Goal: Task Accomplishment & Management: Use online tool/utility

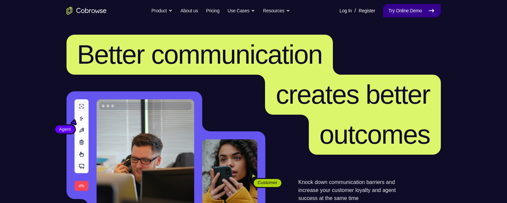
click at [410, 16] on link "Try Online Demo" at bounding box center [411, 10] width 57 height 13
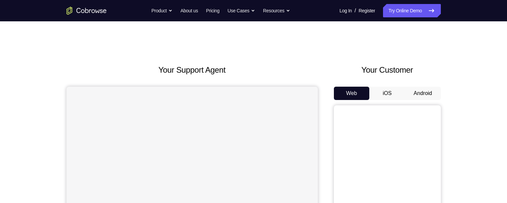
click at [421, 90] on button "Android" at bounding box center [423, 93] width 36 height 13
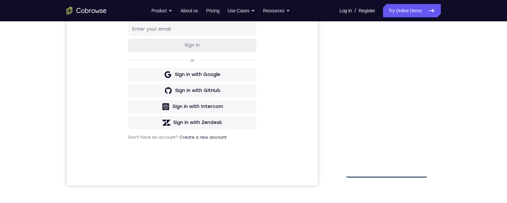
click at [386, 173] on div at bounding box center [386, 84] width 84 height 187
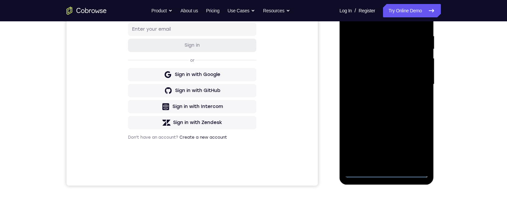
click at [422, 144] on div at bounding box center [386, 84] width 84 height 187
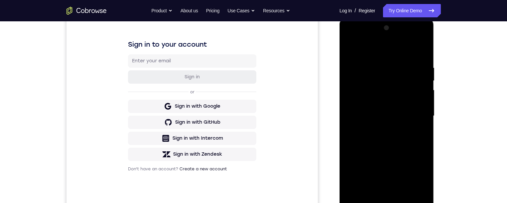
scroll to position [92, 0]
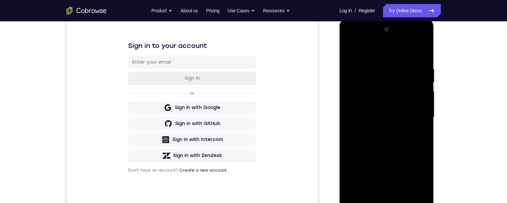
click at [379, 51] on div at bounding box center [386, 117] width 84 height 187
click at [416, 116] on div at bounding box center [386, 117] width 84 height 187
click at [378, 196] on div at bounding box center [386, 117] width 84 height 187
click at [381, 110] on div at bounding box center [386, 117] width 84 height 187
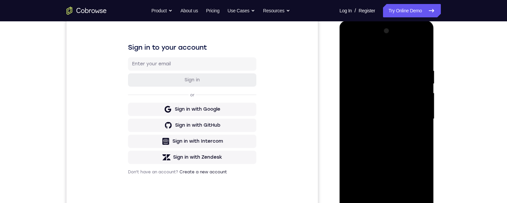
click at [391, 87] on div at bounding box center [386, 119] width 84 height 187
click at [382, 107] on div at bounding box center [386, 119] width 84 height 187
click at [402, 120] on div at bounding box center [386, 119] width 84 height 187
click at [388, 142] on div at bounding box center [386, 119] width 84 height 187
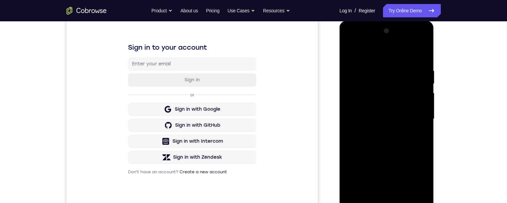
click at [405, 147] on div at bounding box center [386, 119] width 84 height 187
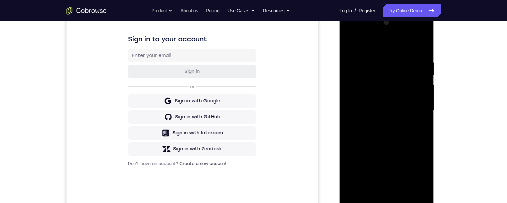
click at [401, 184] on div at bounding box center [386, 110] width 84 height 187
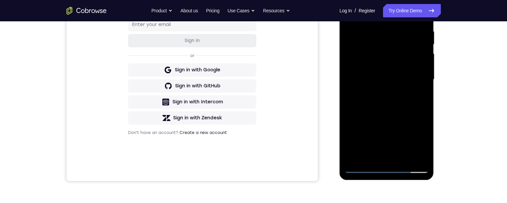
scroll to position [122, 0]
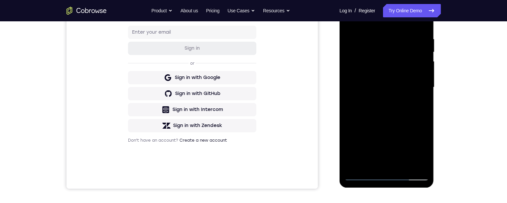
click at [404, 164] on div at bounding box center [386, 87] width 84 height 187
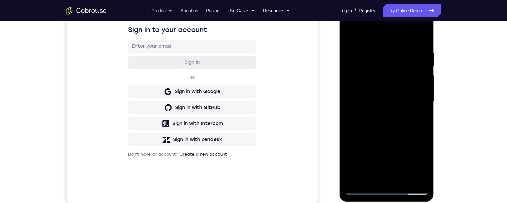
click at [404, 138] on div at bounding box center [386, 101] width 84 height 187
click at [404, 112] on div at bounding box center [386, 101] width 84 height 187
click at [417, 116] on div at bounding box center [386, 101] width 84 height 187
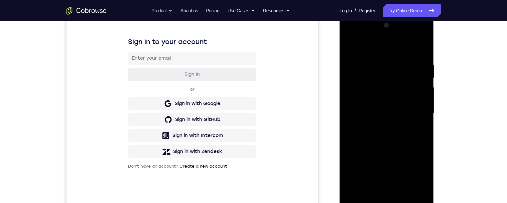
click at [420, 129] on div at bounding box center [386, 113] width 84 height 187
click at [405, 86] on div at bounding box center [386, 113] width 84 height 187
click at [416, 146] on div at bounding box center [386, 113] width 84 height 187
click at [420, 131] on div at bounding box center [386, 113] width 84 height 187
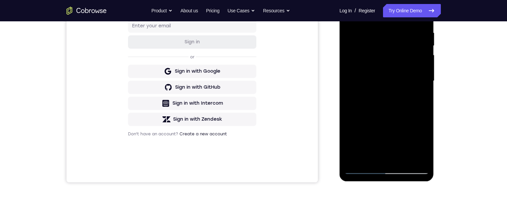
scroll to position [110, 0]
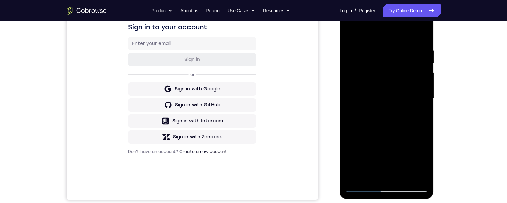
click at [422, 160] on div at bounding box center [386, 98] width 84 height 187
click at [421, 159] on div at bounding box center [386, 98] width 84 height 187
click at [422, 161] on div at bounding box center [386, 98] width 84 height 187
click at [417, 115] on div at bounding box center [386, 98] width 84 height 187
drag, startPoint x: 380, startPoint y: 115, endPoint x: 774, endPoint y: 109, distance: 393.5
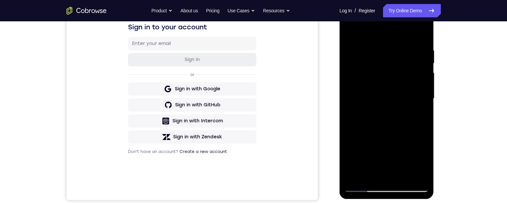
click at [380, 115] on div at bounding box center [386, 98] width 84 height 187
click at [374, 122] on div at bounding box center [386, 98] width 84 height 187
click at [418, 117] on div at bounding box center [386, 98] width 84 height 187
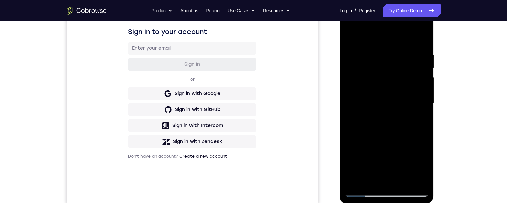
click at [350, 39] on div at bounding box center [386, 103] width 84 height 187
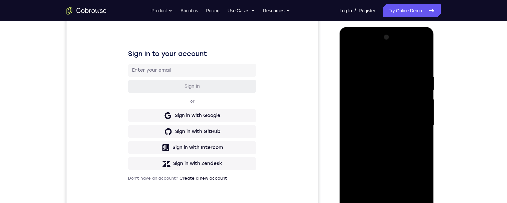
click at [351, 60] on div at bounding box center [386, 125] width 84 height 187
click at [371, 203] on div at bounding box center [386, 125] width 84 height 187
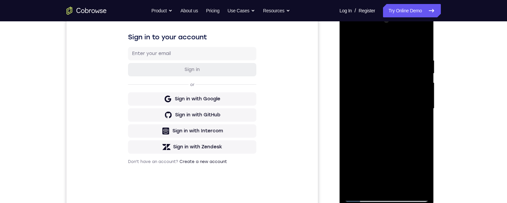
click at [369, 42] on div at bounding box center [386, 108] width 84 height 187
click at [367, 64] on div at bounding box center [386, 108] width 84 height 187
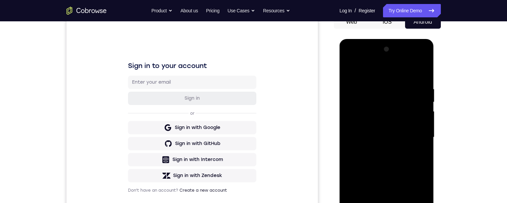
click at [349, 71] on div at bounding box center [386, 137] width 84 height 187
click at [370, 91] on div at bounding box center [386, 137] width 84 height 187
click at [389, 125] on div at bounding box center [386, 137] width 84 height 187
click at [350, 124] on div at bounding box center [386, 137] width 84 height 187
click at [406, 176] on div at bounding box center [386, 137] width 84 height 187
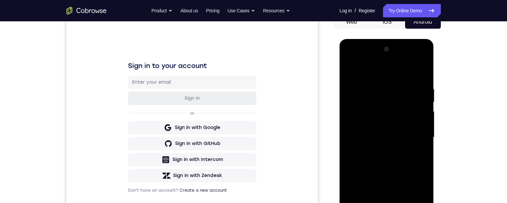
drag, startPoint x: 349, startPoint y: 73, endPoint x: 682, endPoint y: 76, distance: 332.7
click at [349, 73] on div at bounding box center [386, 137] width 84 height 187
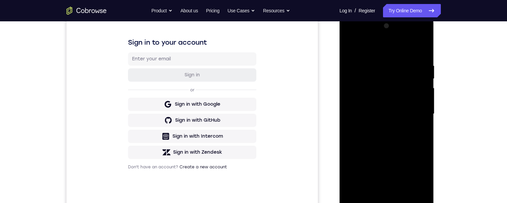
click at [405, 188] on div at bounding box center [386, 114] width 84 height 187
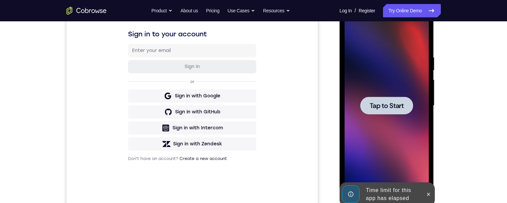
click at [428, 196] on icon at bounding box center [428, 194] width 5 height 5
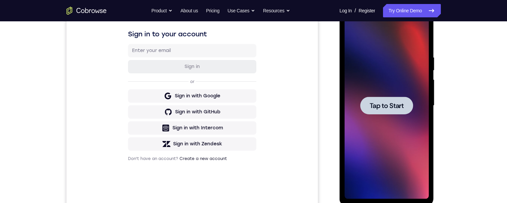
click at [390, 114] on div at bounding box center [386, 106] width 53 height 18
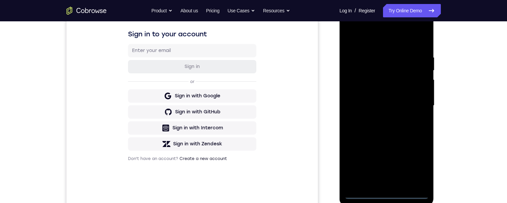
click at [383, 193] on div at bounding box center [386, 105] width 84 height 187
click at [418, 170] on div at bounding box center [386, 105] width 84 height 187
click at [385, 38] on div at bounding box center [386, 105] width 84 height 187
click at [414, 104] on div at bounding box center [386, 105] width 84 height 187
click at [381, 118] on div at bounding box center [386, 105] width 84 height 187
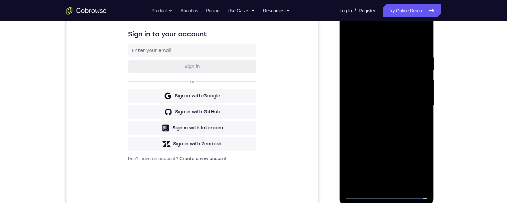
click at [385, 100] on div at bounding box center [386, 105] width 84 height 187
click at [395, 99] on div at bounding box center [386, 105] width 84 height 187
click at [404, 103] on div at bounding box center [386, 105] width 84 height 187
click at [401, 121] on div at bounding box center [386, 105] width 84 height 187
click at [389, 103] on div at bounding box center [386, 105] width 84 height 187
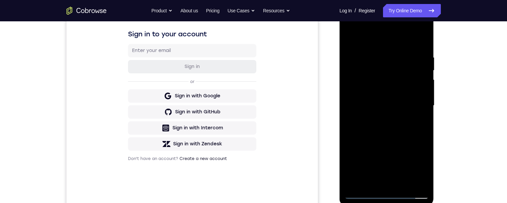
click at [396, 106] on div at bounding box center [386, 105] width 84 height 187
click at [391, 123] on div at bounding box center [386, 105] width 84 height 187
click at [394, 129] on div at bounding box center [386, 105] width 84 height 187
click at [416, 41] on div at bounding box center [386, 105] width 84 height 187
click at [394, 125] on div at bounding box center [386, 105] width 84 height 187
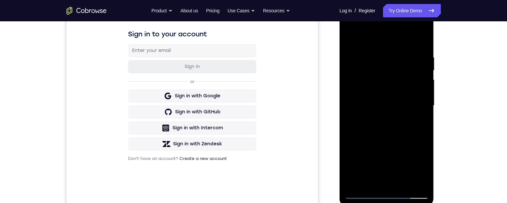
click at [422, 116] on div at bounding box center [386, 105] width 84 height 187
click at [353, 95] on div at bounding box center [386, 105] width 84 height 187
click at [382, 106] on div at bounding box center [386, 105] width 84 height 187
click at [397, 179] on div at bounding box center [386, 105] width 84 height 187
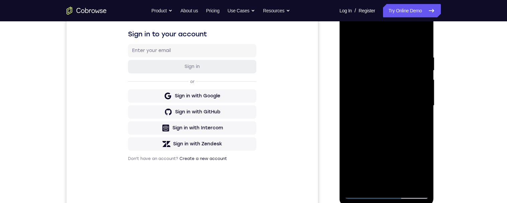
scroll to position [90, 0]
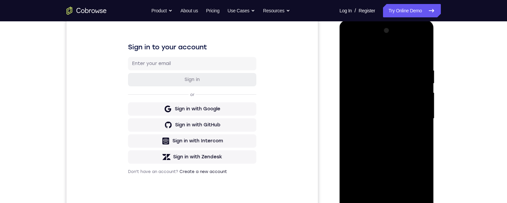
click at [421, 52] on div at bounding box center [386, 118] width 84 height 187
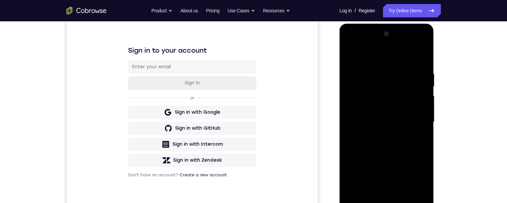
click at [347, 55] on div at bounding box center [386, 122] width 84 height 187
click at [346, 55] on div at bounding box center [386, 122] width 84 height 187
click at [350, 44] on div at bounding box center [386, 122] width 84 height 187
click at [362, 104] on div at bounding box center [386, 122] width 84 height 187
click at [381, 136] on div at bounding box center [386, 122] width 84 height 187
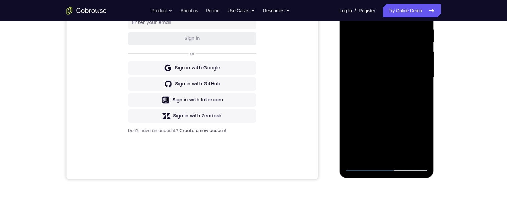
scroll to position [100, 0]
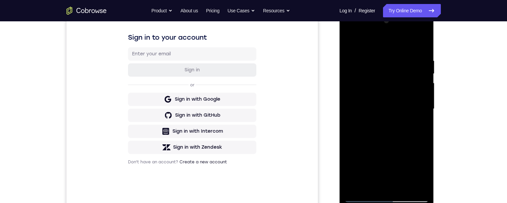
click at [411, 105] on div at bounding box center [386, 109] width 84 height 187
click at [397, 180] on div at bounding box center [386, 109] width 84 height 187
click at [417, 118] on div at bounding box center [386, 109] width 84 height 187
click at [419, 96] on div at bounding box center [386, 109] width 84 height 187
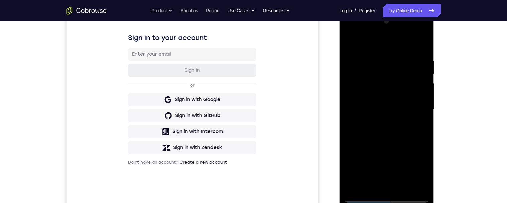
click at [413, 112] on div at bounding box center [386, 109] width 84 height 187
click at [409, 130] on div at bounding box center [386, 109] width 84 height 187
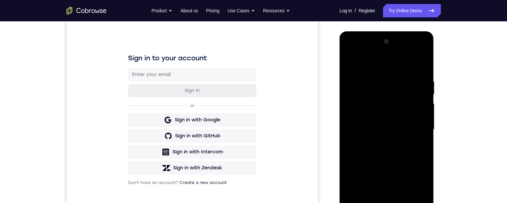
scroll to position [78, 0]
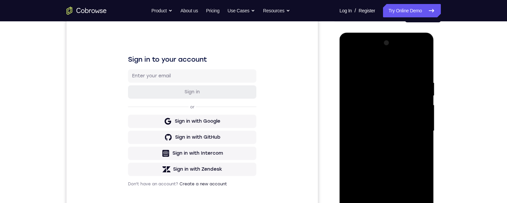
click at [349, 62] on div at bounding box center [386, 131] width 84 height 187
click at [381, 121] on div at bounding box center [386, 131] width 84 height 187
click at [366, 203] on div at bounding box center [386, 131] width 84 height 187
click at [364, 203] on div at bounding box center [386, 131] width 84 height 187
click at [378, 143] on div at bounding box center [386, 131] width 84 height 187
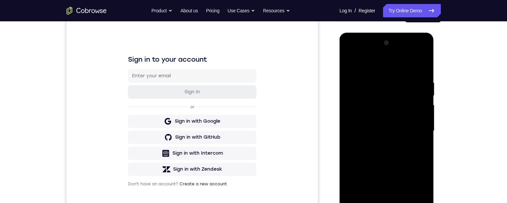
click at [409, 126] on div at bounding box center [386, 131] width 84 height 187
click at [399, 118] on div at bounding box center [386, 131] width 84 height 187
click at [410, 130] on div at bounding box center [386, 131] width 84 height 187
click at [401, 158] on div at bounding box center [386, 131] width 84 height 187
click at [397, 128] on div at bounding box center [386, 131] width 84 height 187
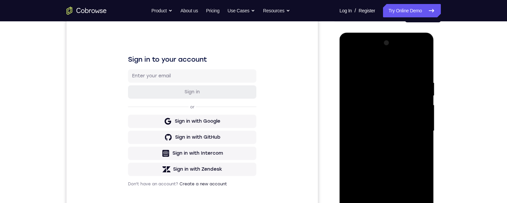
click at [358, 104] on div at bounding box center [386, 131] width 84 height 187
click at [398, 132] on div at bounding box center [386, 131] width 84 height 187
click at [383, 158] on div at bounding box center [386, 131] width 84 height 187
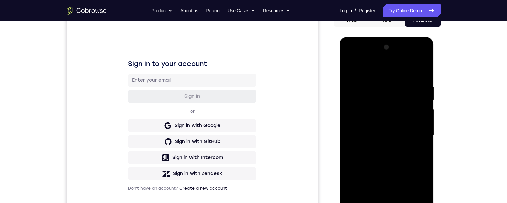
scroll to position [72, 0]
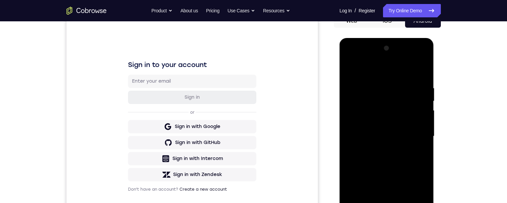
click at [348, 61] on div at bounding box center [386, 136] width 84 height 187
click at [349, 57] on div at bounding box center [386, 136] width 84 height 187
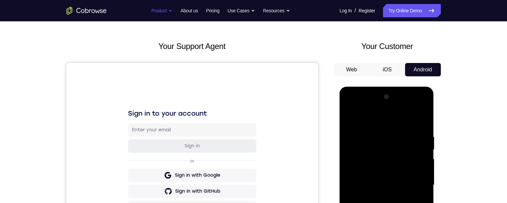
scroll to position [0, 0]
